Goal: Information Seeking & Learning: Learn about a topic

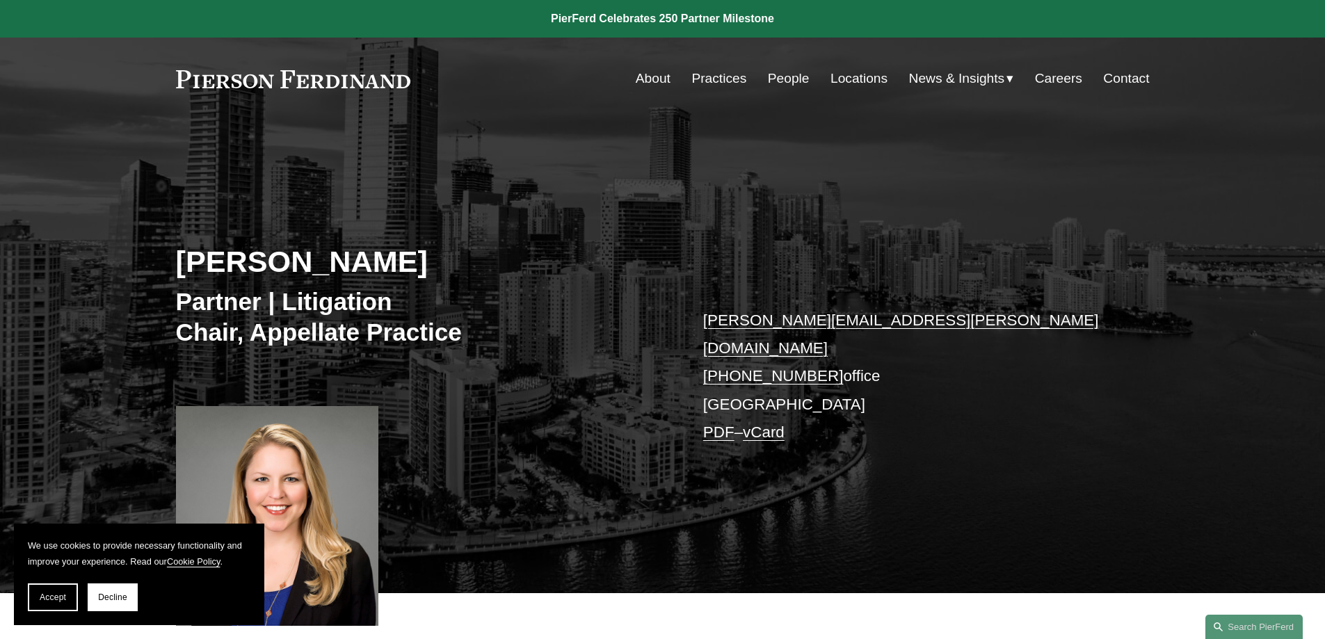
click at [1204, 266] on div "Susan V. Warner Partner | Litigation Chair, Appellate Practice susan.warner@pie…" at bounding box center [662, 376] width 1325 height 433
click at [851, 223] on div "Susan V. Warner Partner | Litigation Chair, Appellate Practice susan.warner@pie…" at bounding box center [662, 376] width 1325 height 433
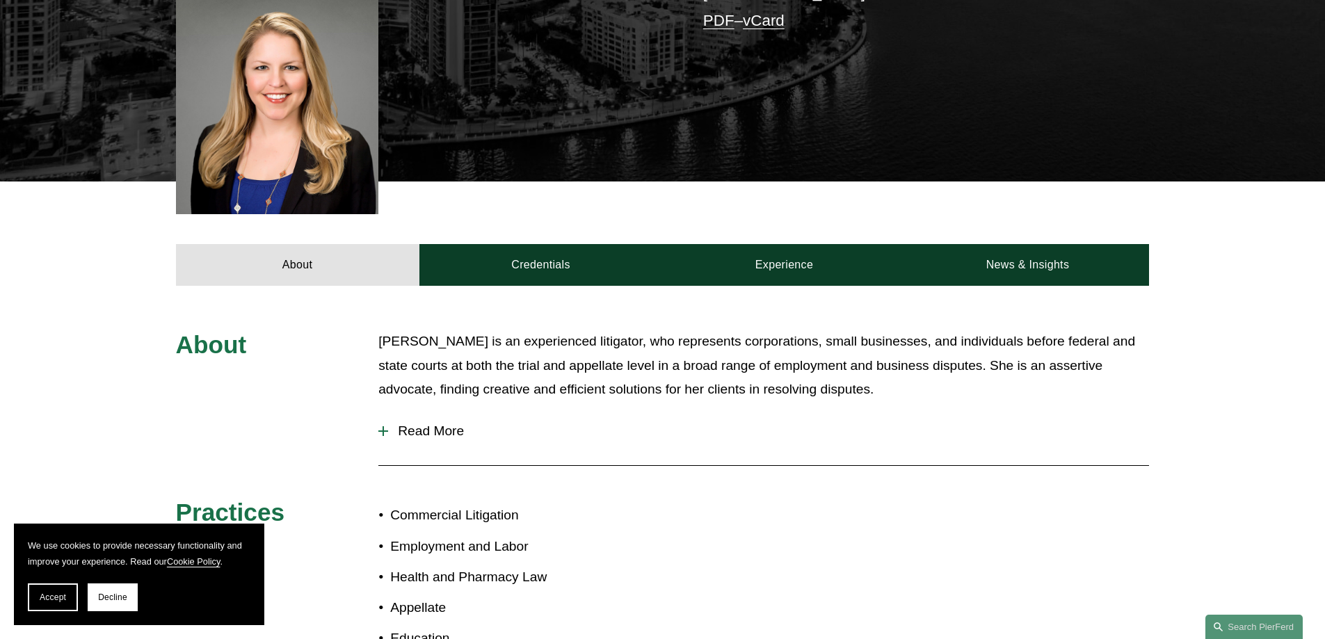
scroll to position [417, 0]
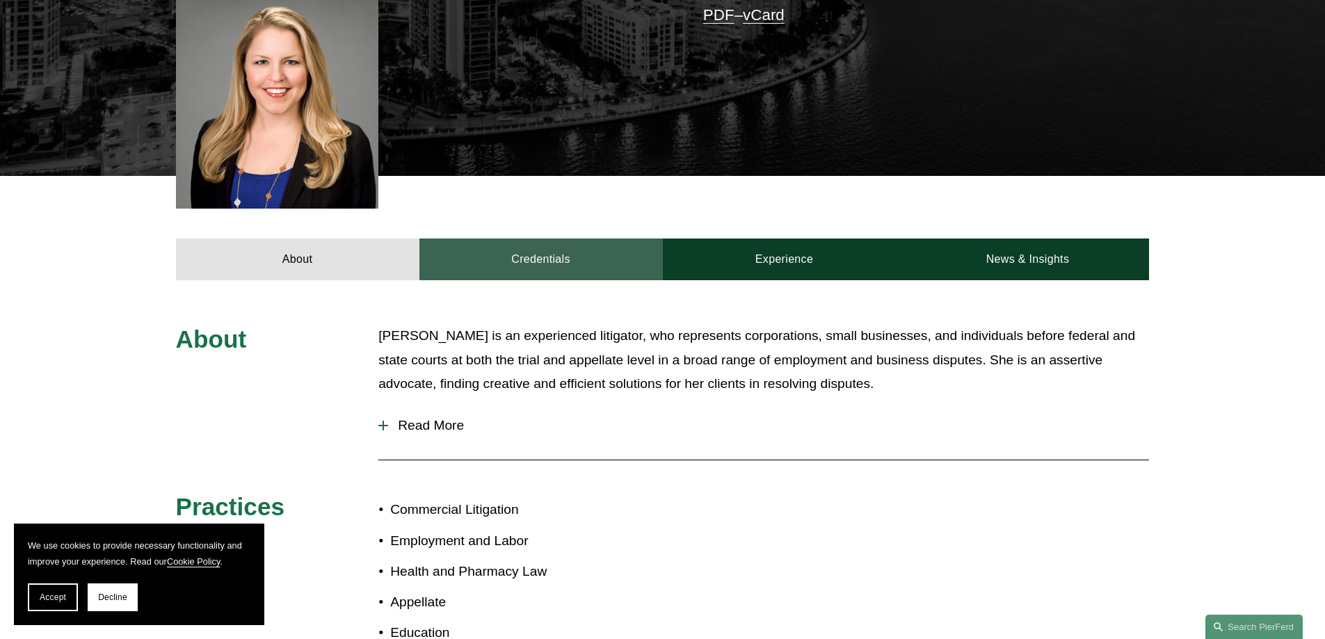
click at [600, 241] on link "Credentials" at bounding box center [540, 260] width 243 height 42
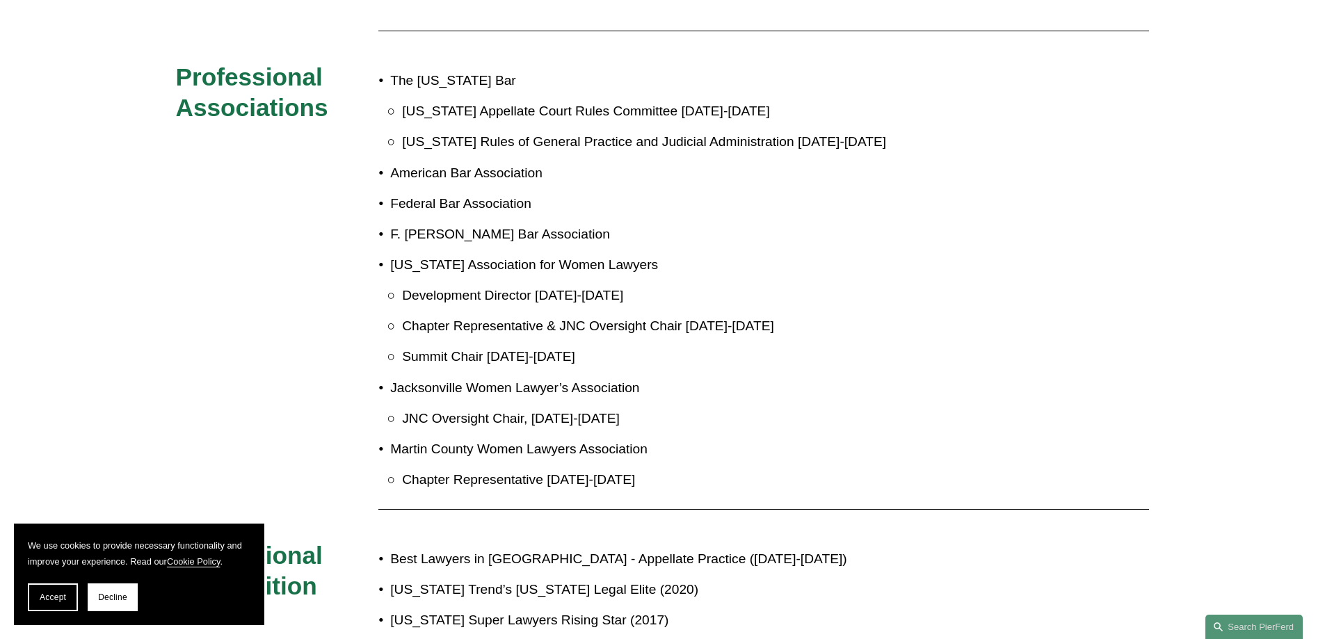
scroll to position [1113, 0]
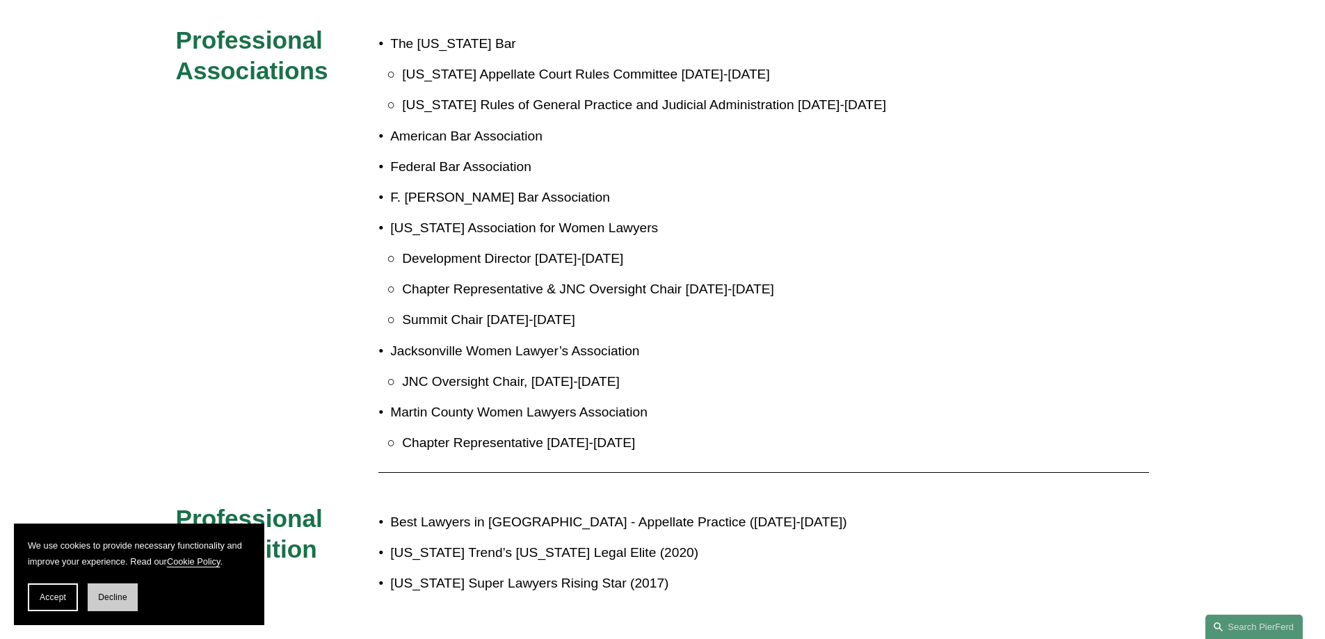
click at [125, 603] on button "Decline" at bounding box center [113, 598] width 50 height 28
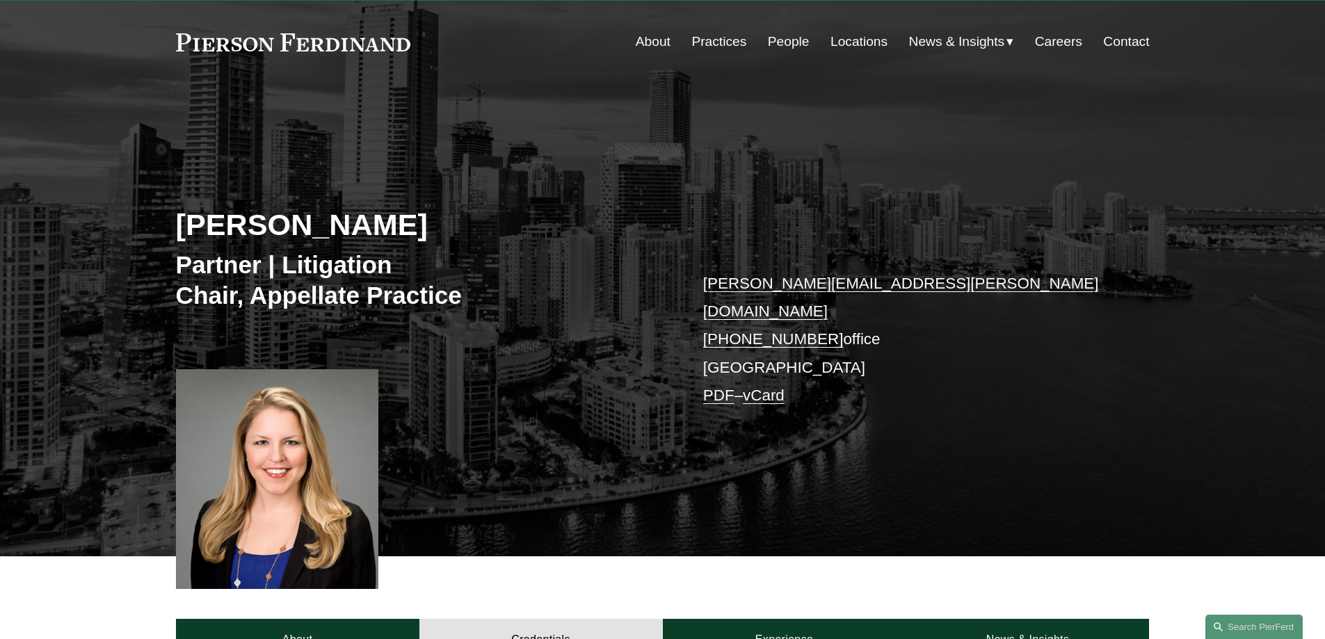
scroll to position [0, 0]
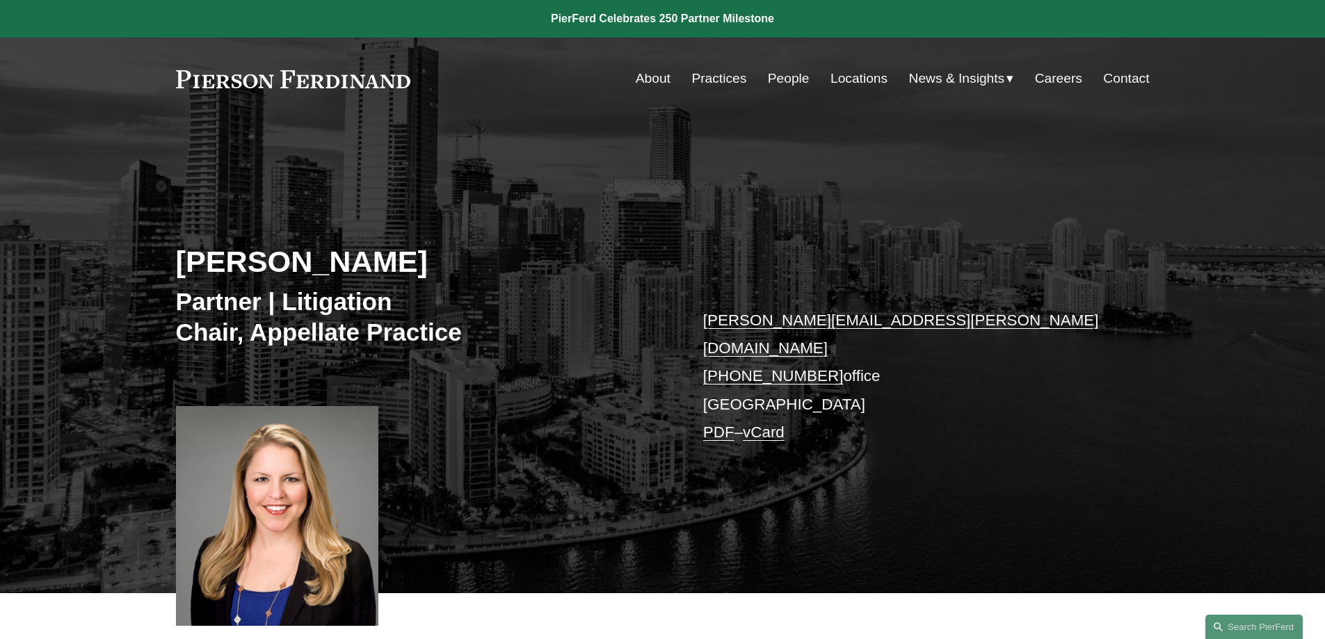
click at [916, 437] on div "Susan V. Warner Partner | Litigation Chair, Appellate Practice susan.warner@pie…" at bounding box center [662, 376] width 1325 height 433
click at [1025, 444] on div "Susan V. Warner Partner | Litigation Chair, Appellate Practice susan.warner@pie…" at bounding box center [662, 376] width 1325 height 433
click at [773, 72] on link "People" at bounding box center [789, 78] width 42 height 26
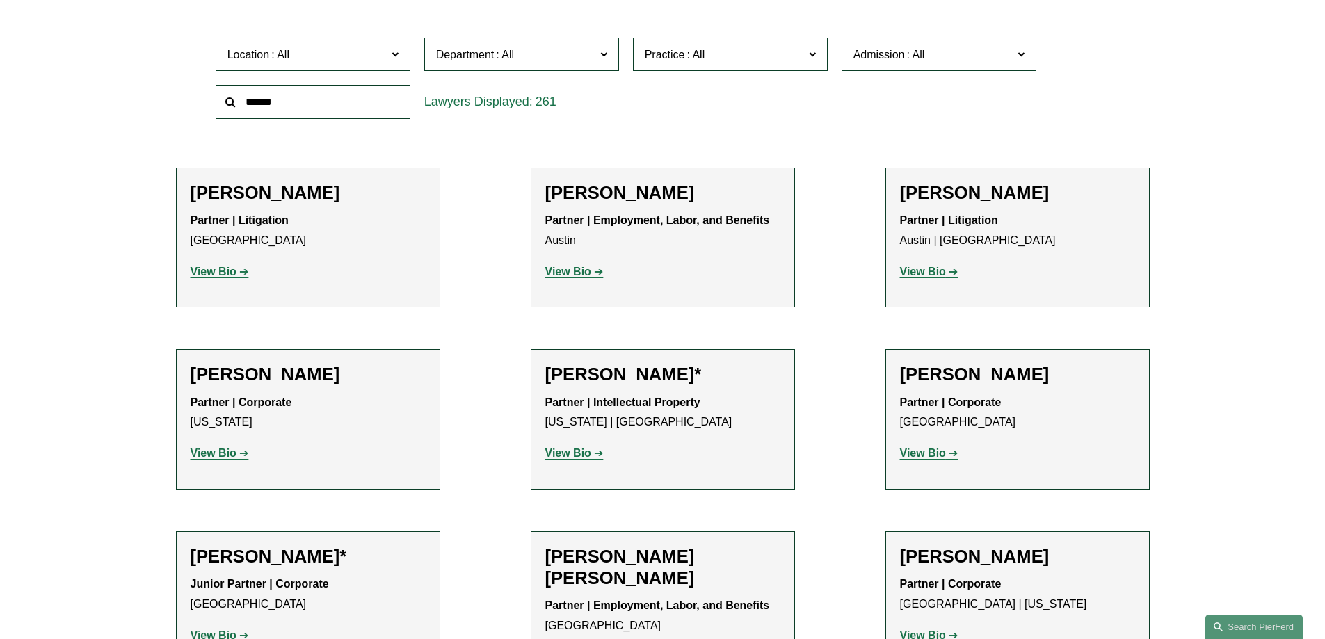
scroll to position [487, 0]
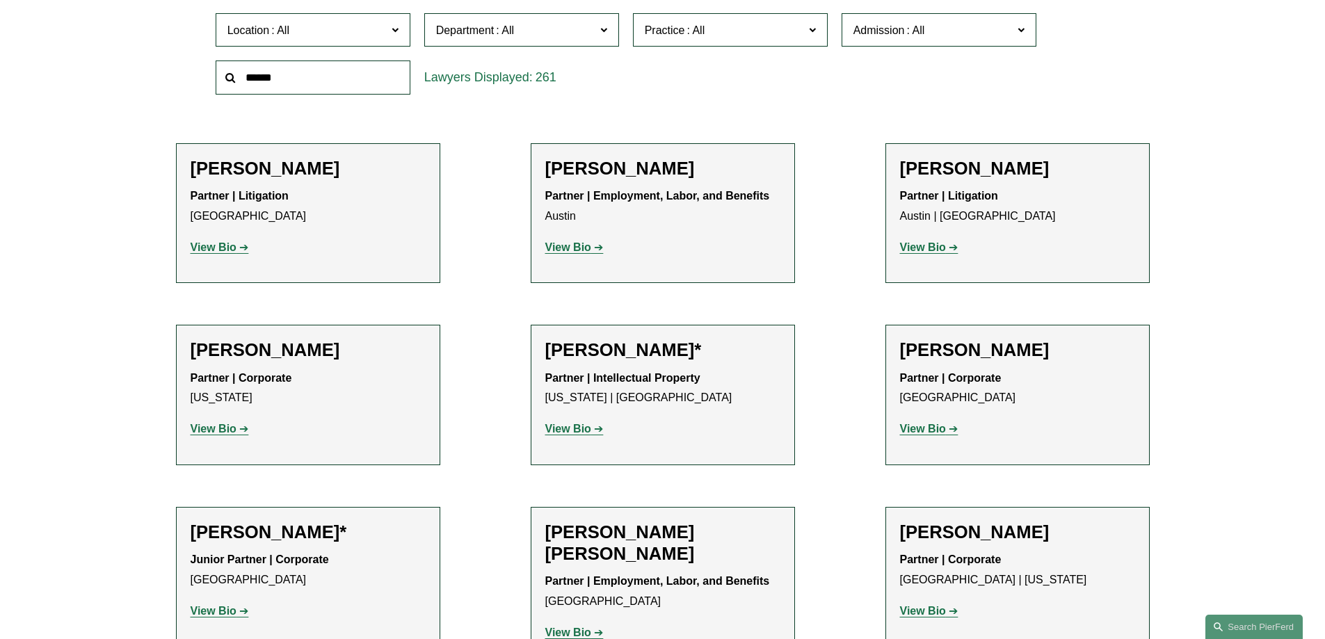
click at [591, 169] on h2 "Scott A. Agthe" at bounding box center [662, 169] width 235 height 22
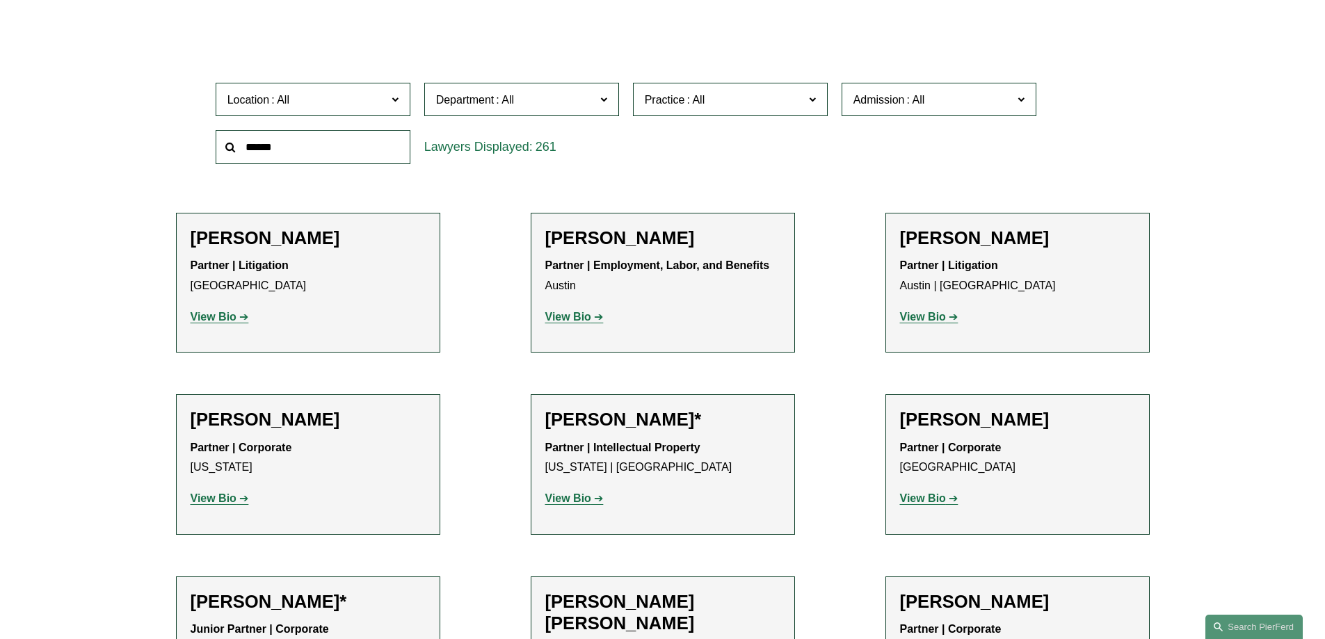
click at [298, 599] on h2 "Jarrod Anderson*" at bounding box center [308, 602] width 235 height 22
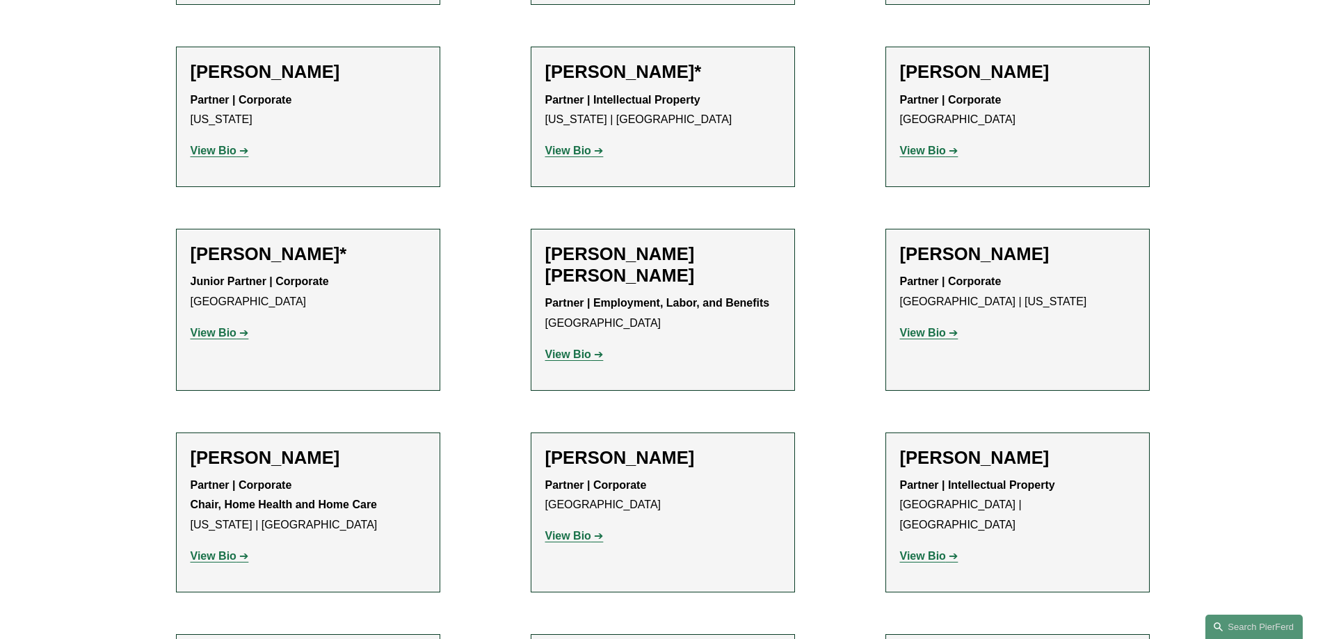
click at [227, 326] on p "View Bio" at bounding box center [308, 333] width 235 height 20
click at [243, 338] on link "View Bio" at bounding box center [220, 333] width 58 height 12
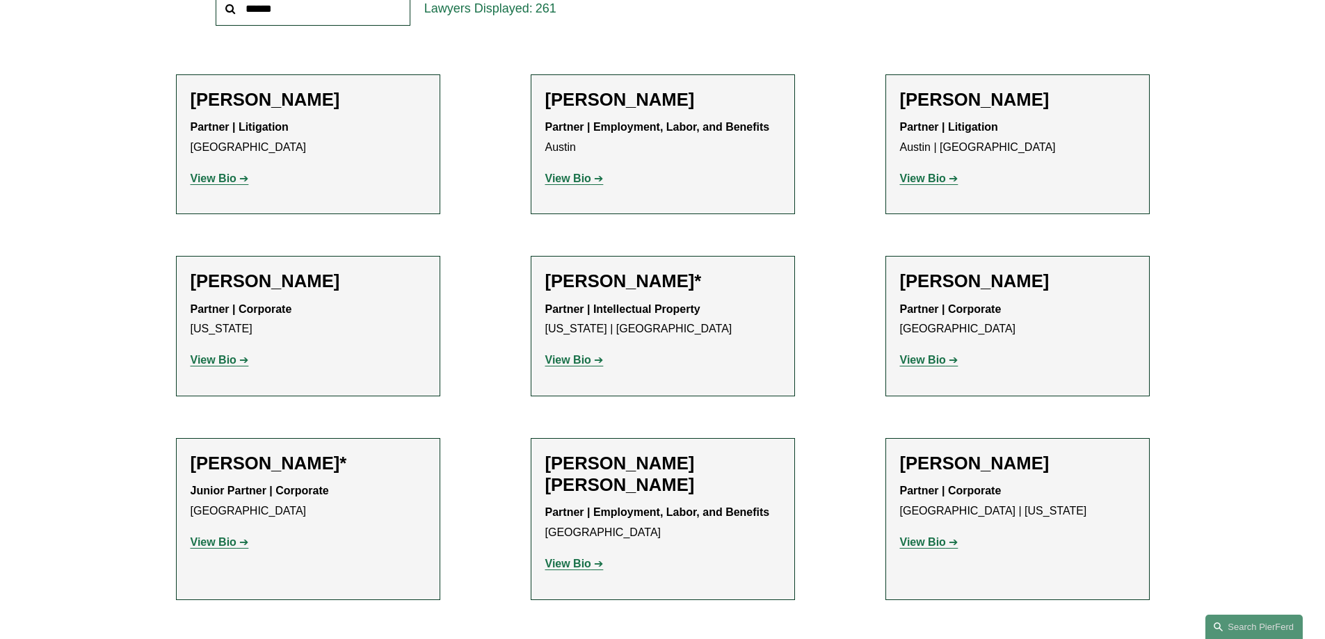
scroll to position [556, 0]
click at [566, 564] on strong "View Bio" at bounding box center [568, 563] width 46 height 12
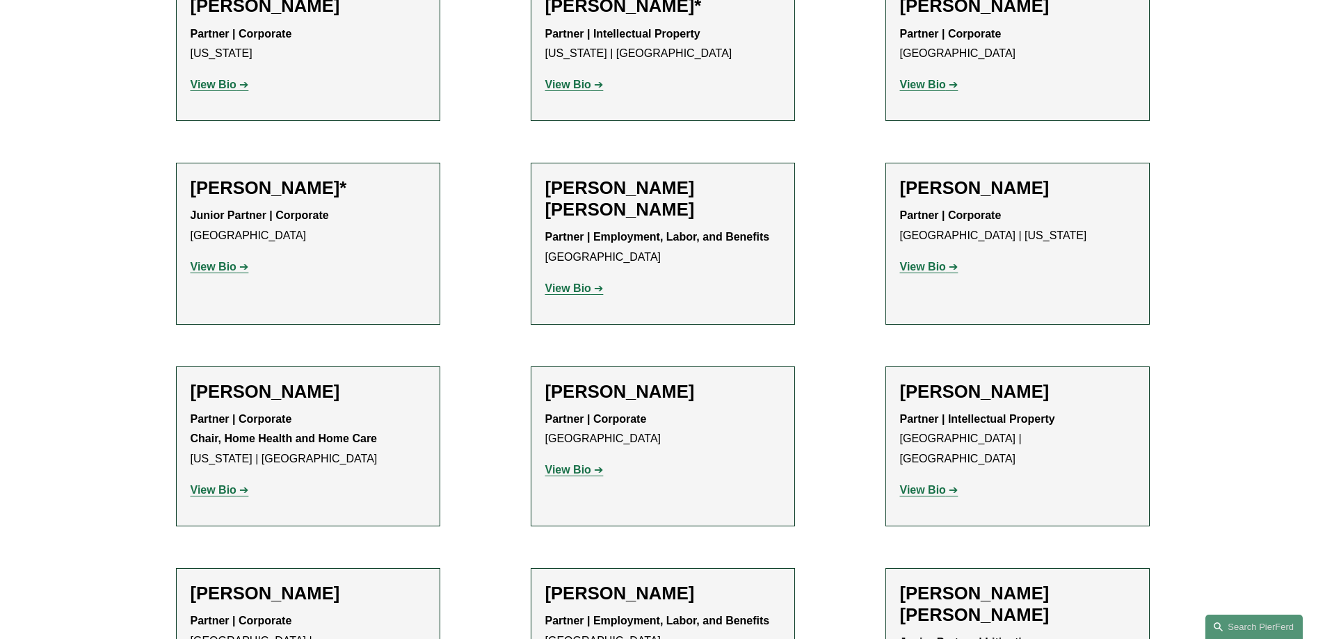
scroll to position [1113, 0]
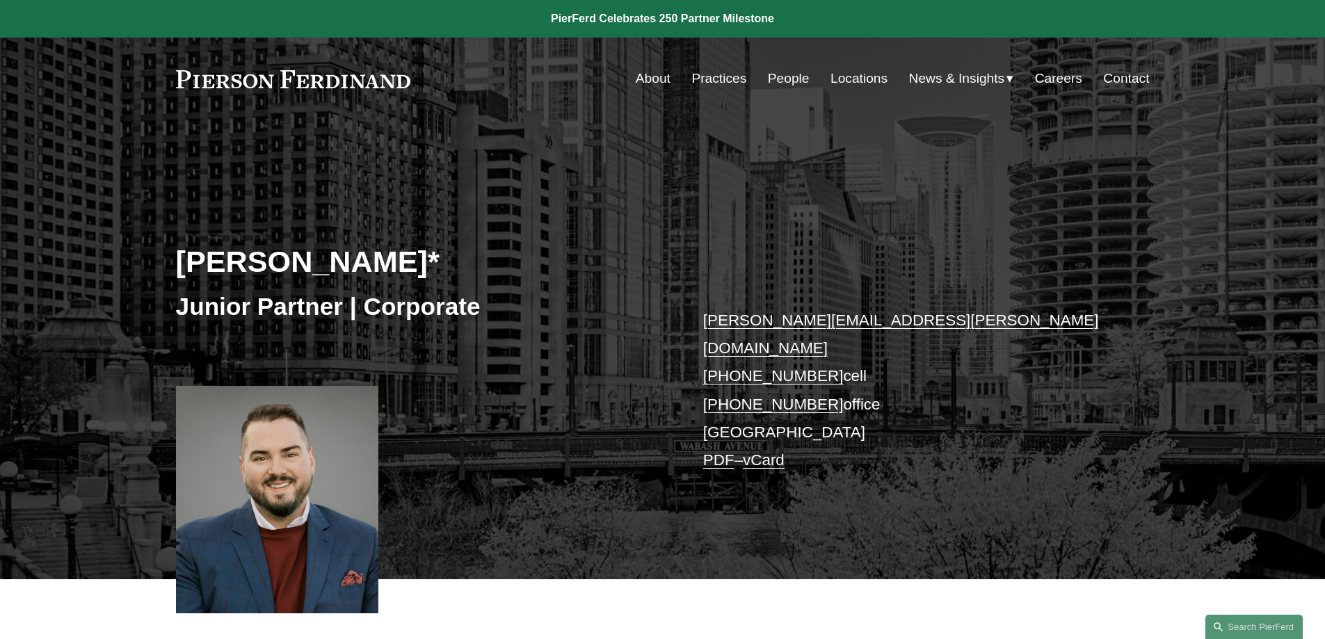
drag, startPoint x: 788, startPoint y: 348, endPoint x: 789, endPoint y: 356, distance: 7.8
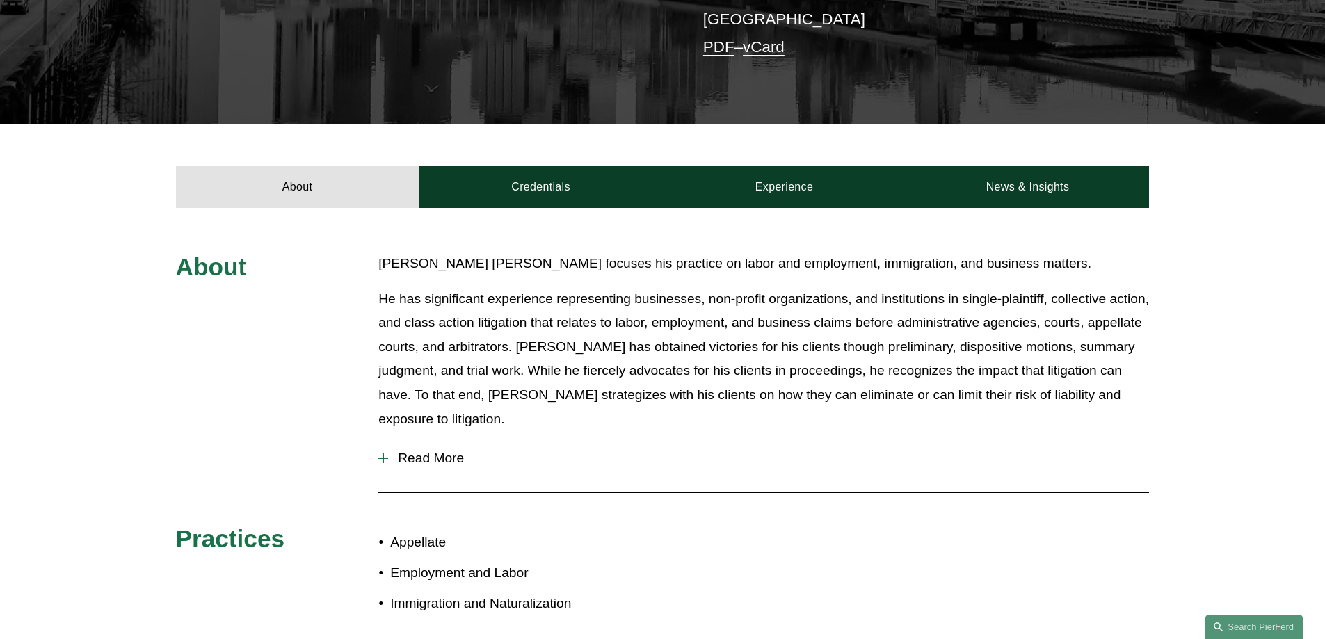
scroll to position [417, 0]
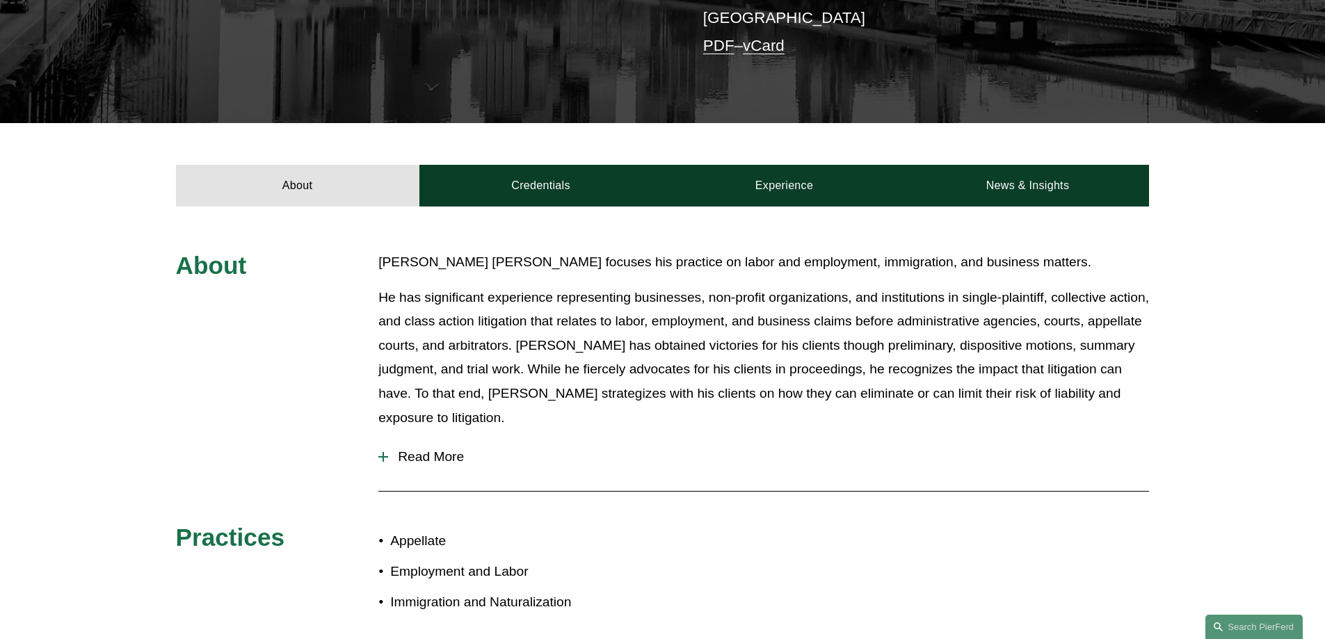
click at [795, 439] on button "Read More" at bounding box center [763, 457] width 771 height 36
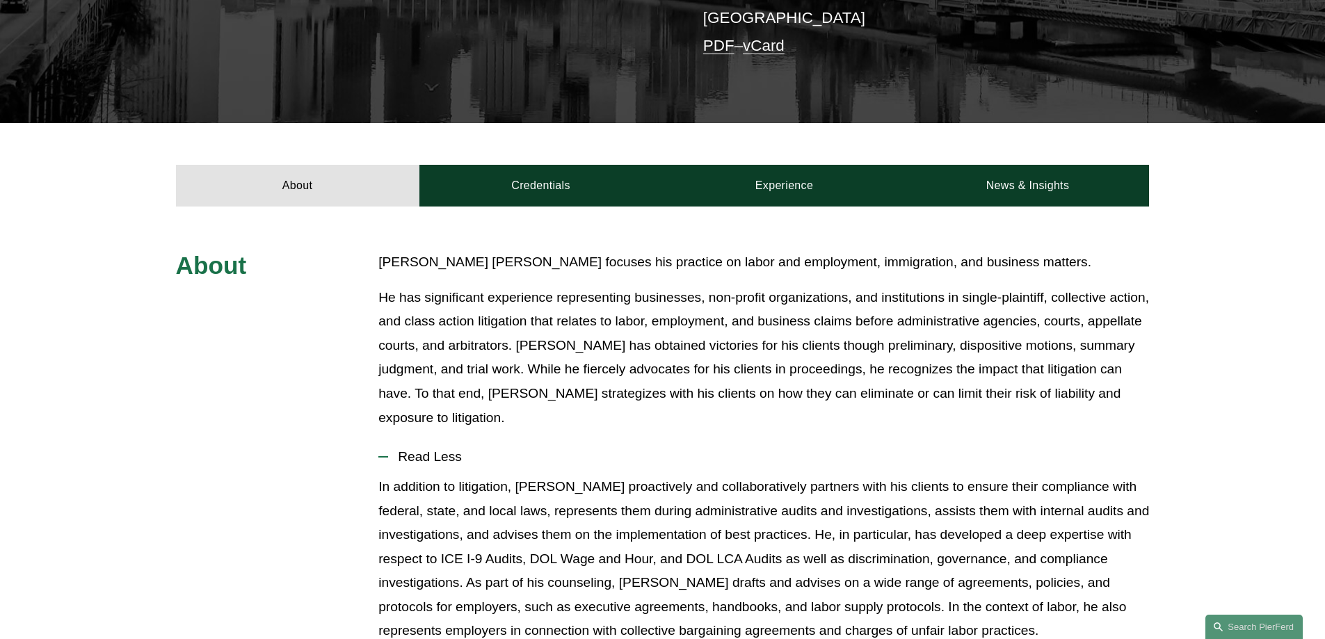
click at [795, 439] on button "Read Less" at bounding box center [763, 457] width 771 height 36
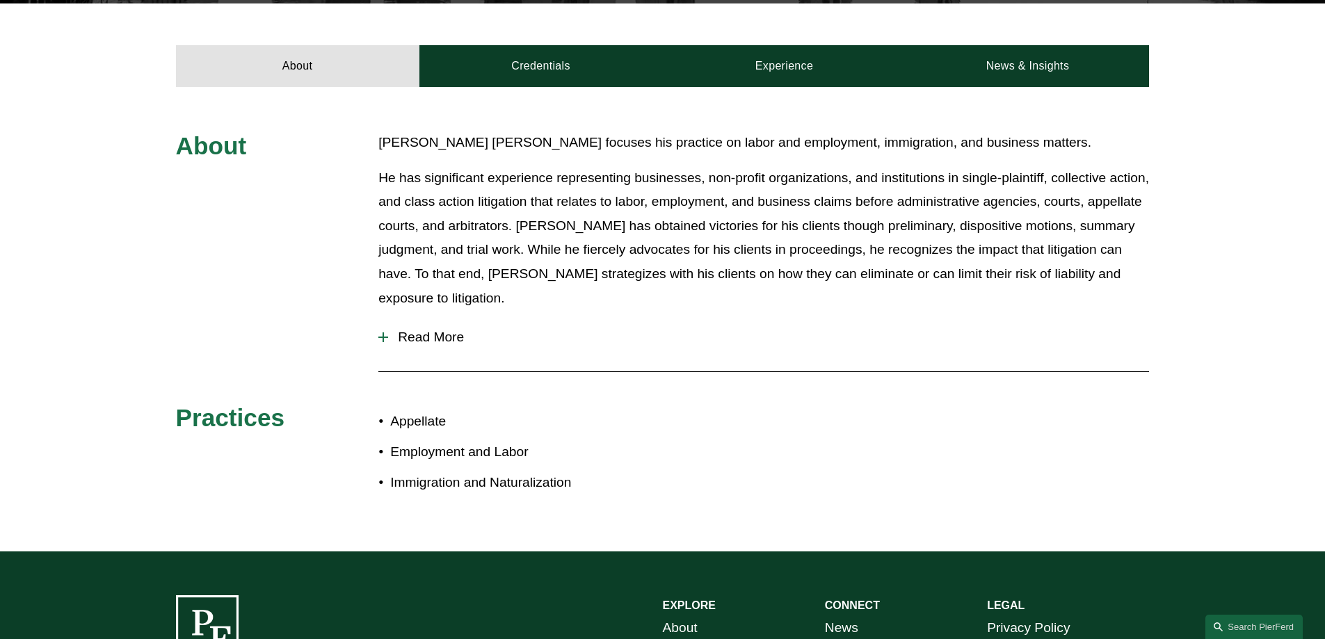
scroll to position [444, 0]
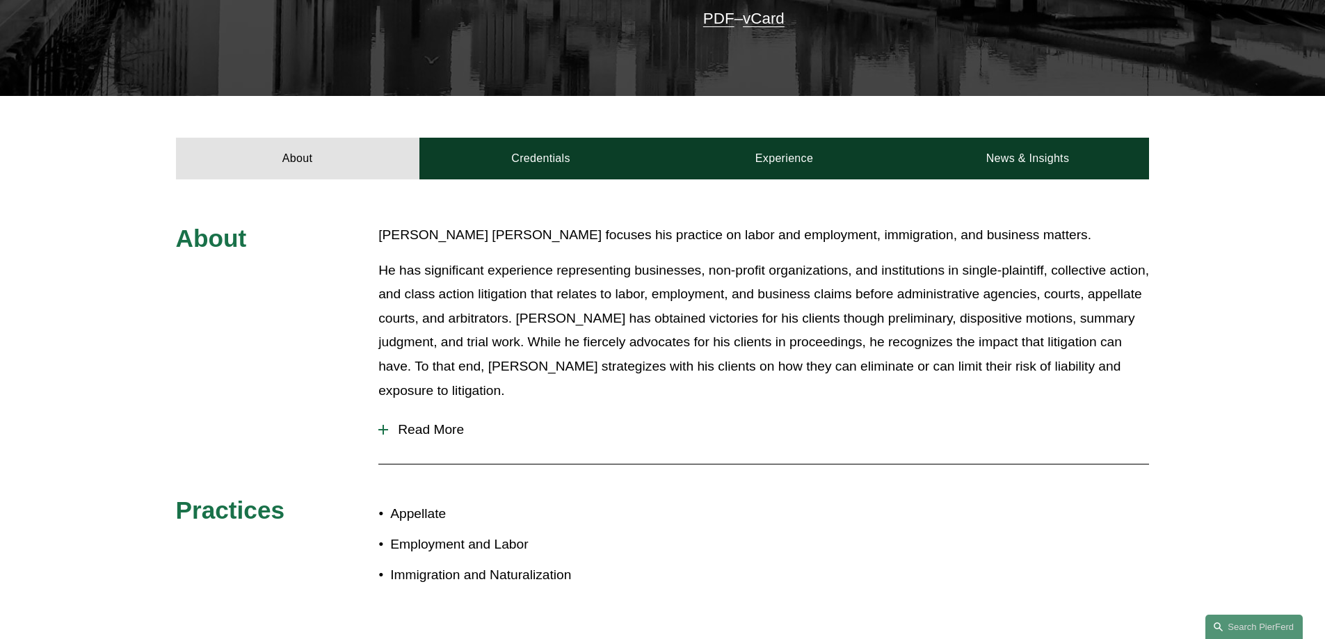
click at [255, 274] on div "About [PERSON_NAME] [PERSON_NAME] focuses his practice on labor and employment,…" at bounding box center [662, 411] width 1325 height 377
click at [1059, 332] on p "He has significant experience representing businesses, non-profit organizations…" at bounding box center [763, 331] width 771 height 144
